Goal: Transaction & Acquisition: Purchase product/service

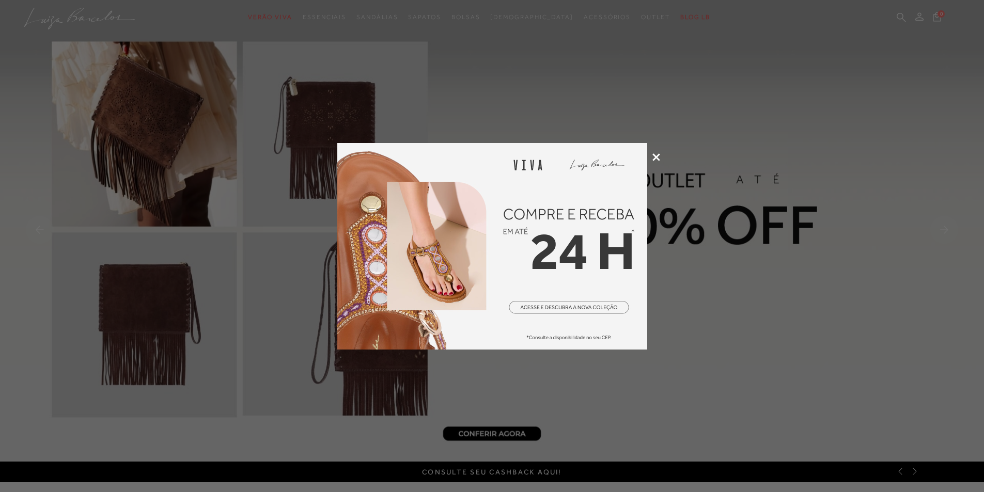
click at [659, 156] on icon at bounding box center [656, 157] width 8 height 8
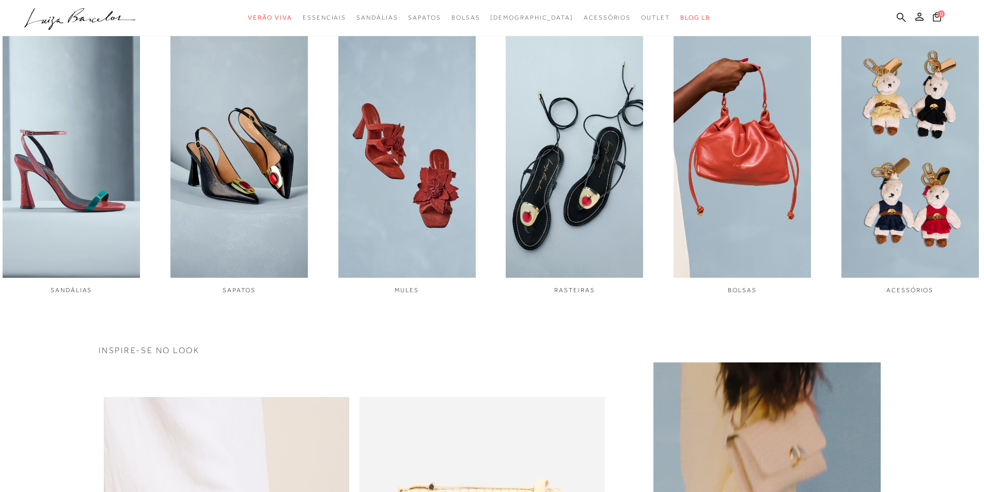
scroll to position [516, 0]
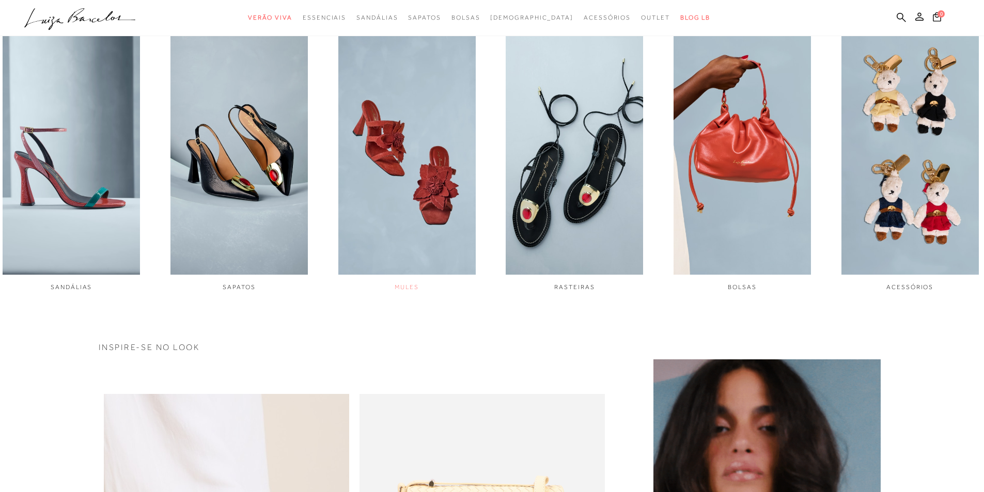
click at [432, 198] on img "3 / 6" at bounding box center [406, 146] width 137 height 257
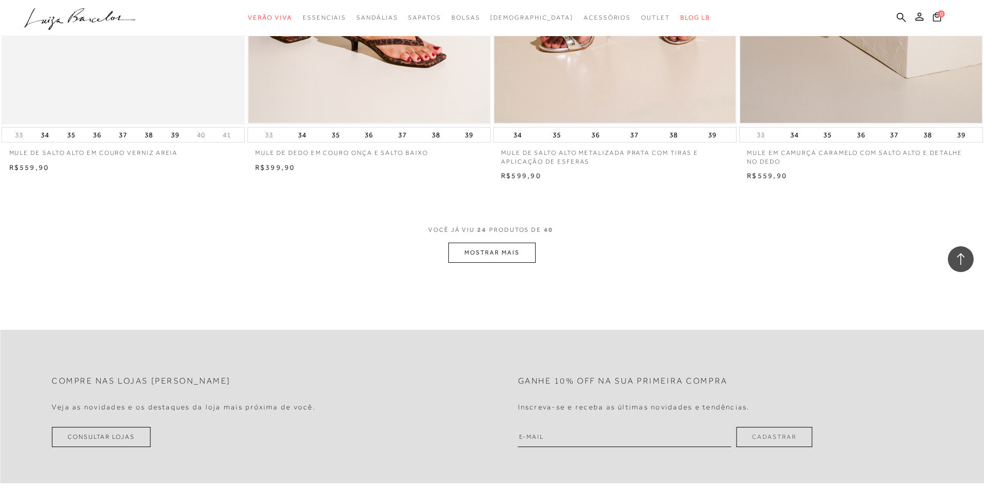
scroll to position [2479, 0]
click at [495, 255] on button "MOSTRAR MAIS" at bounding box center [491, 252] width 87 height 20
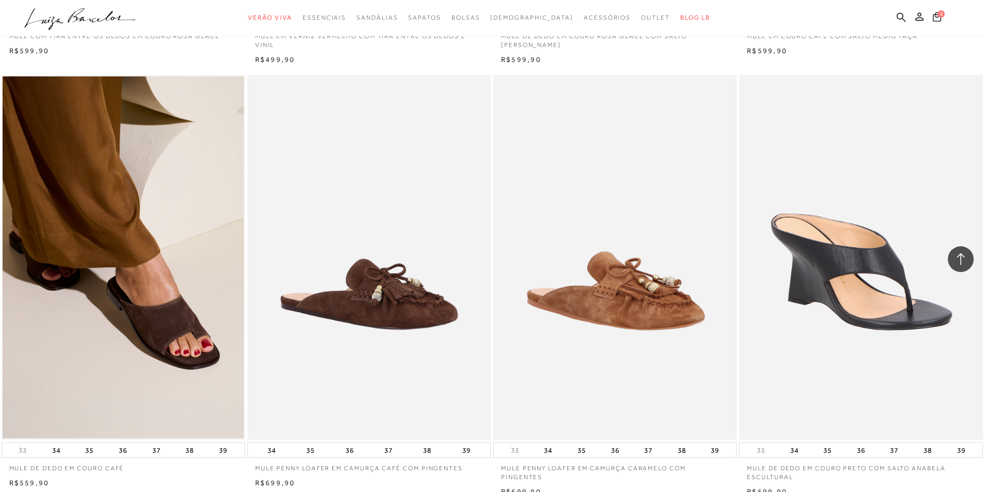
scroll to position [3461, 0]
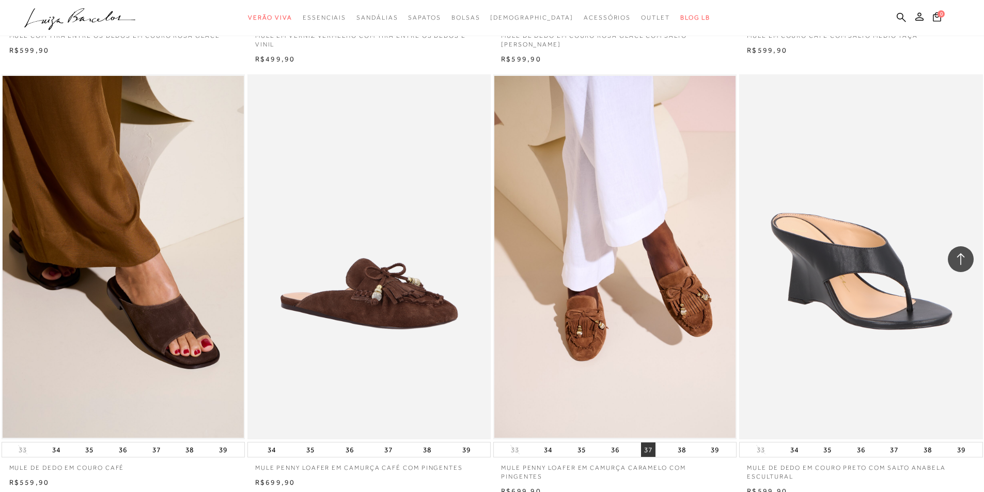
click at [647, 453] on button "37" at bounding box center [648, 450] width 14 height 14
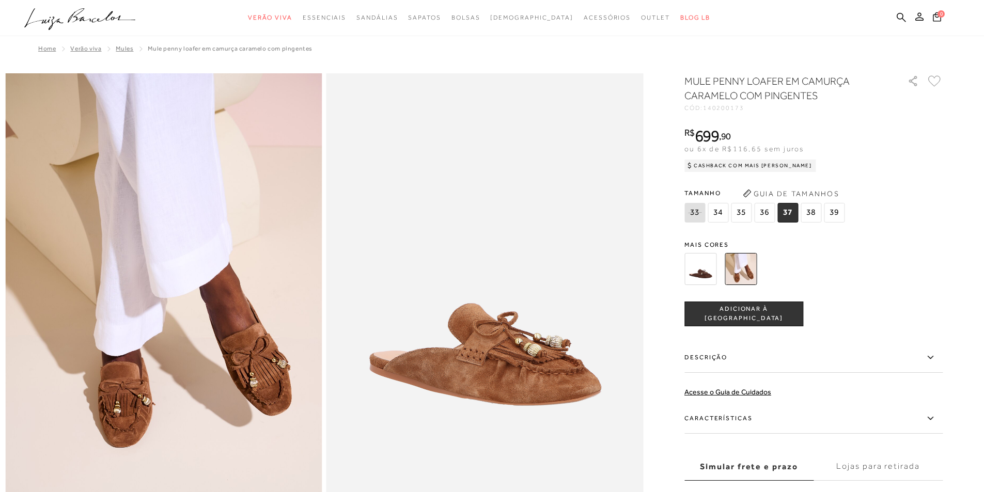
click at [708, 268] on img at bounding box center [700, 269] width 32 height 32
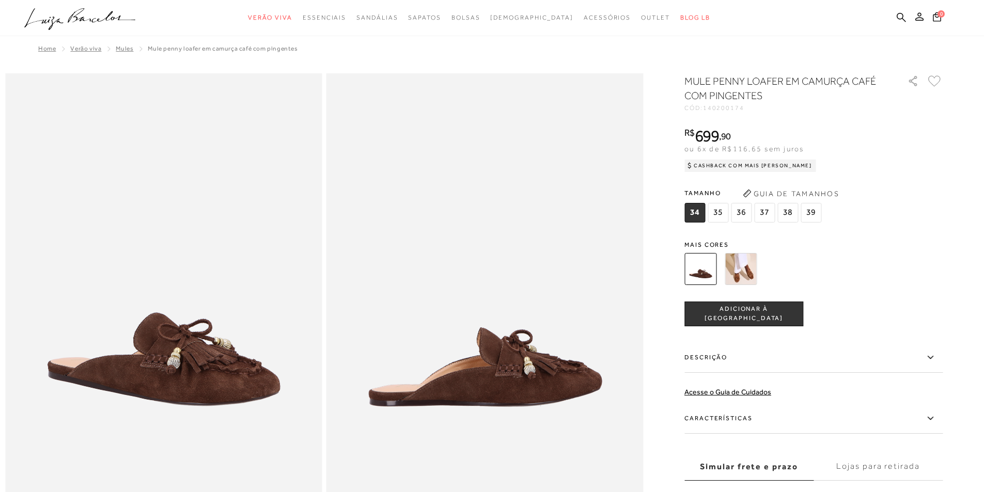
click at [709, 278] on img at bounding box center [700, 269] width 32 height 32
